Goal: Task Accomplishment & Management: Use online tool/utility

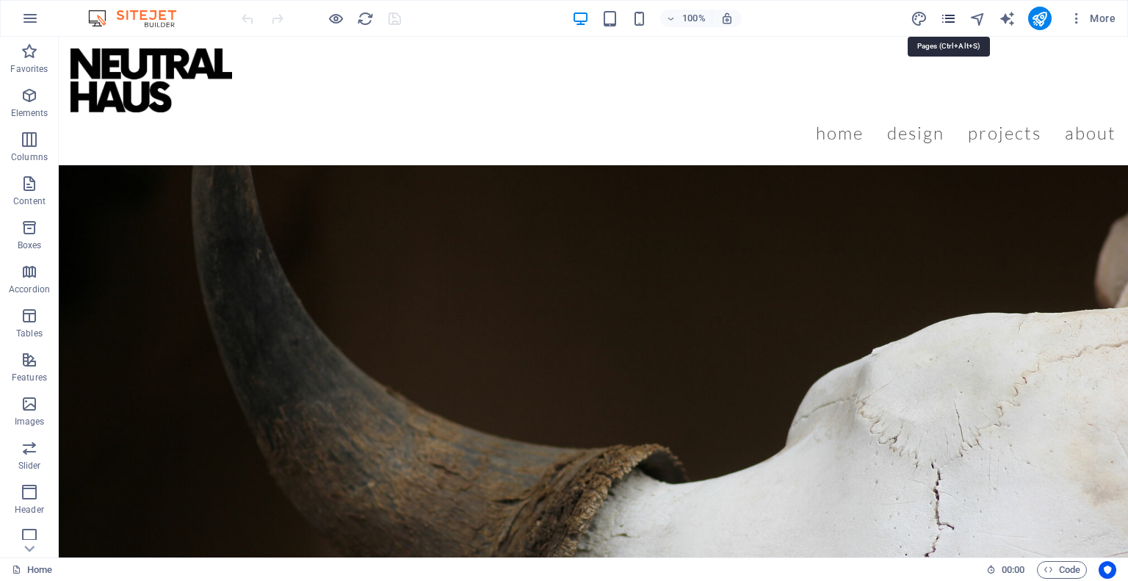
click at [946, 19] on icon "pages" at bounding box center [948, 18] width 17 height 17
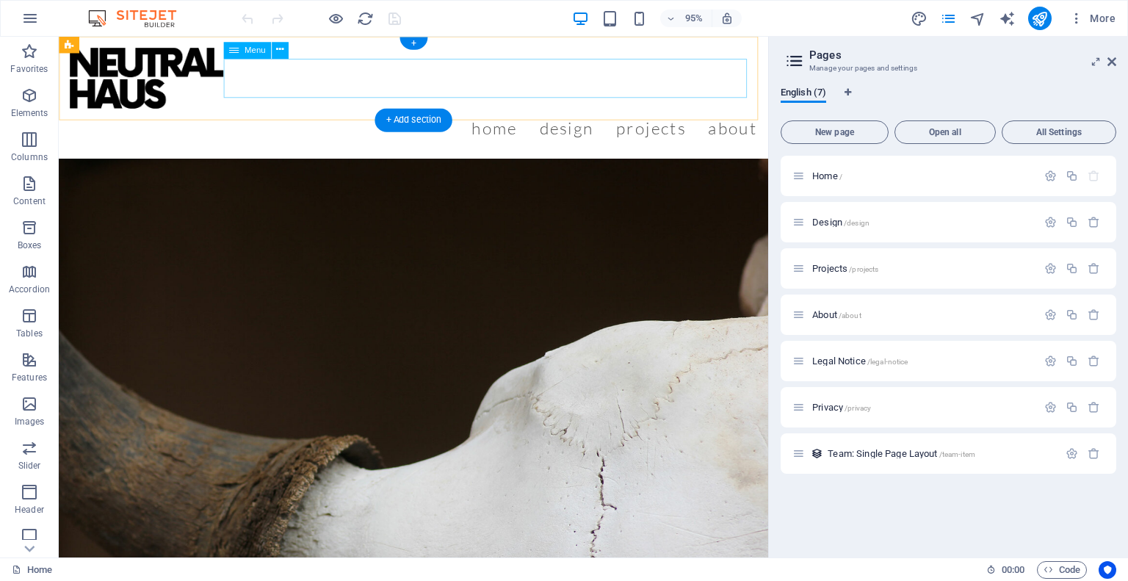
click at [358, 112] on nav "Home Design Projects About" at bounding box center [431, 132] width 723 height 41
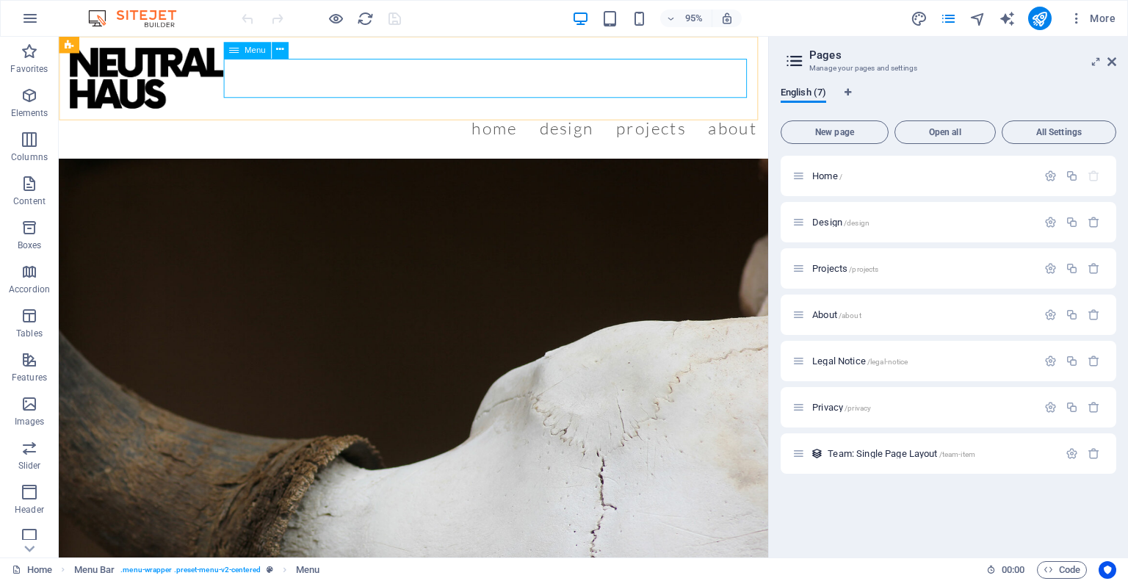
click at [238, 54] on icon at bounding box center [234, 50] width 10 height 17
click at [278, 48] on icon at bounding box center [279, 50] width 7 height 15
click at [675, 112] on nav "Home Design Projects About" at bounding box center [431, 132] width 723 height 41
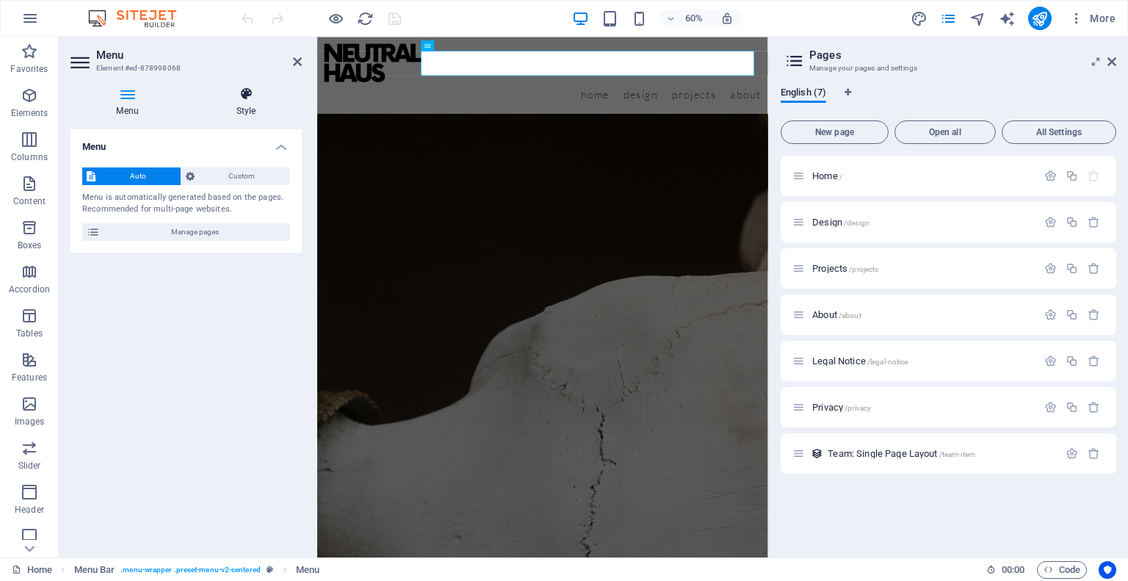
click at [257, 99] on icon at bounding box center [246, 94] width 112 height 15
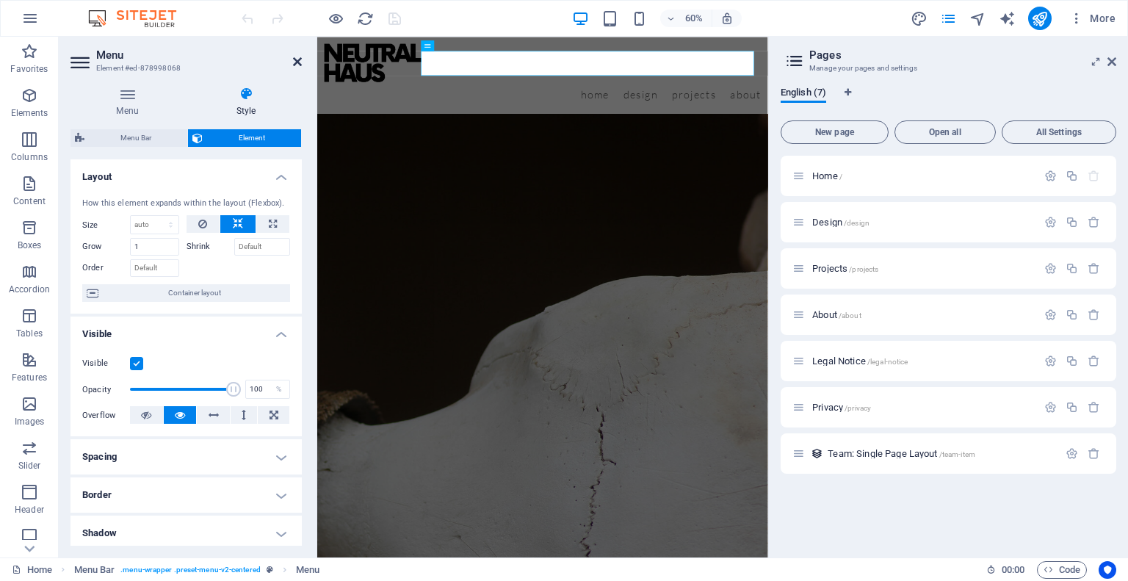
click at [293, 63] on icon at bounding box center [297, 62] width 9 height 12
